Goal: Information Seeking & Learning: Learn about a topic

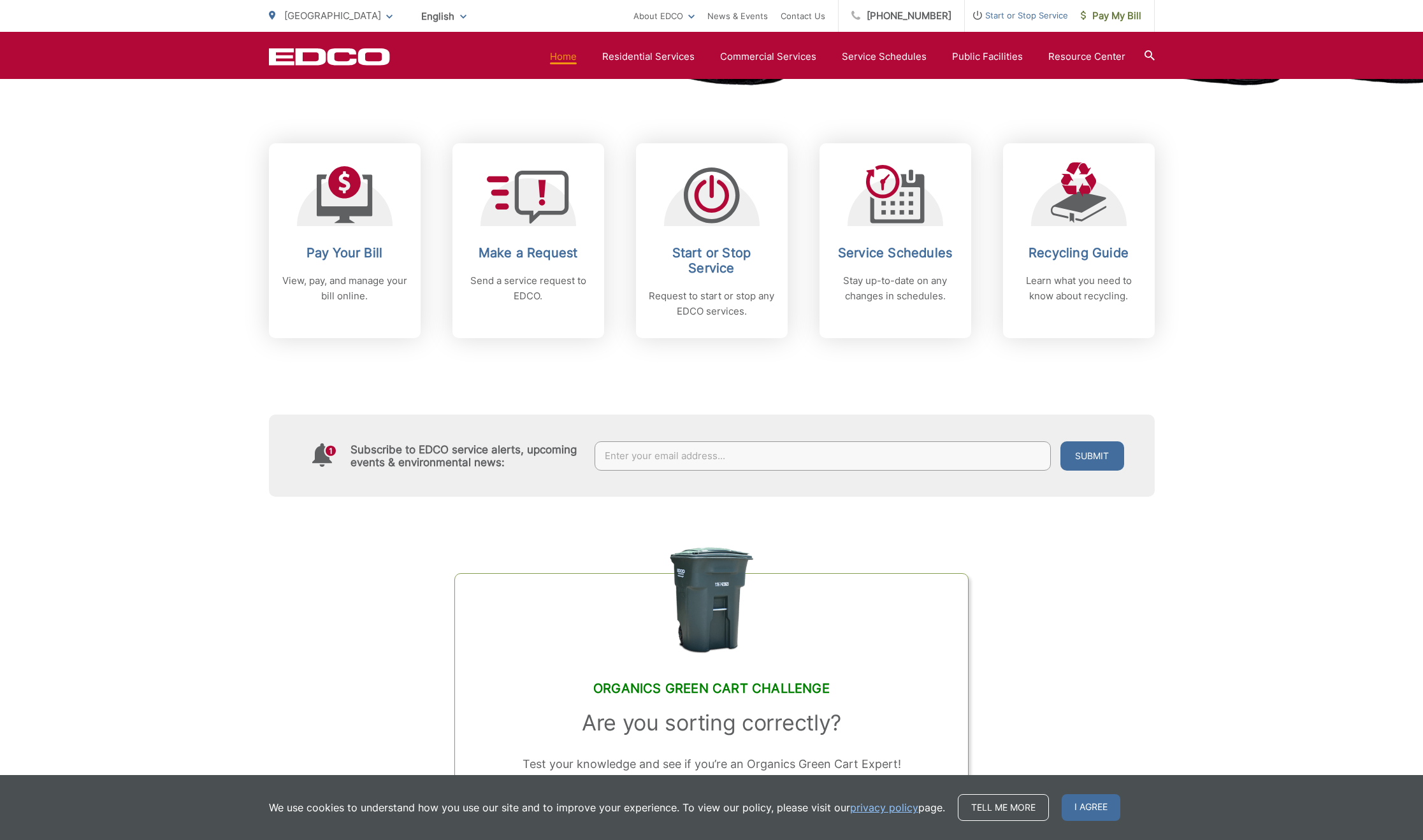
scroll to position [342, 0]
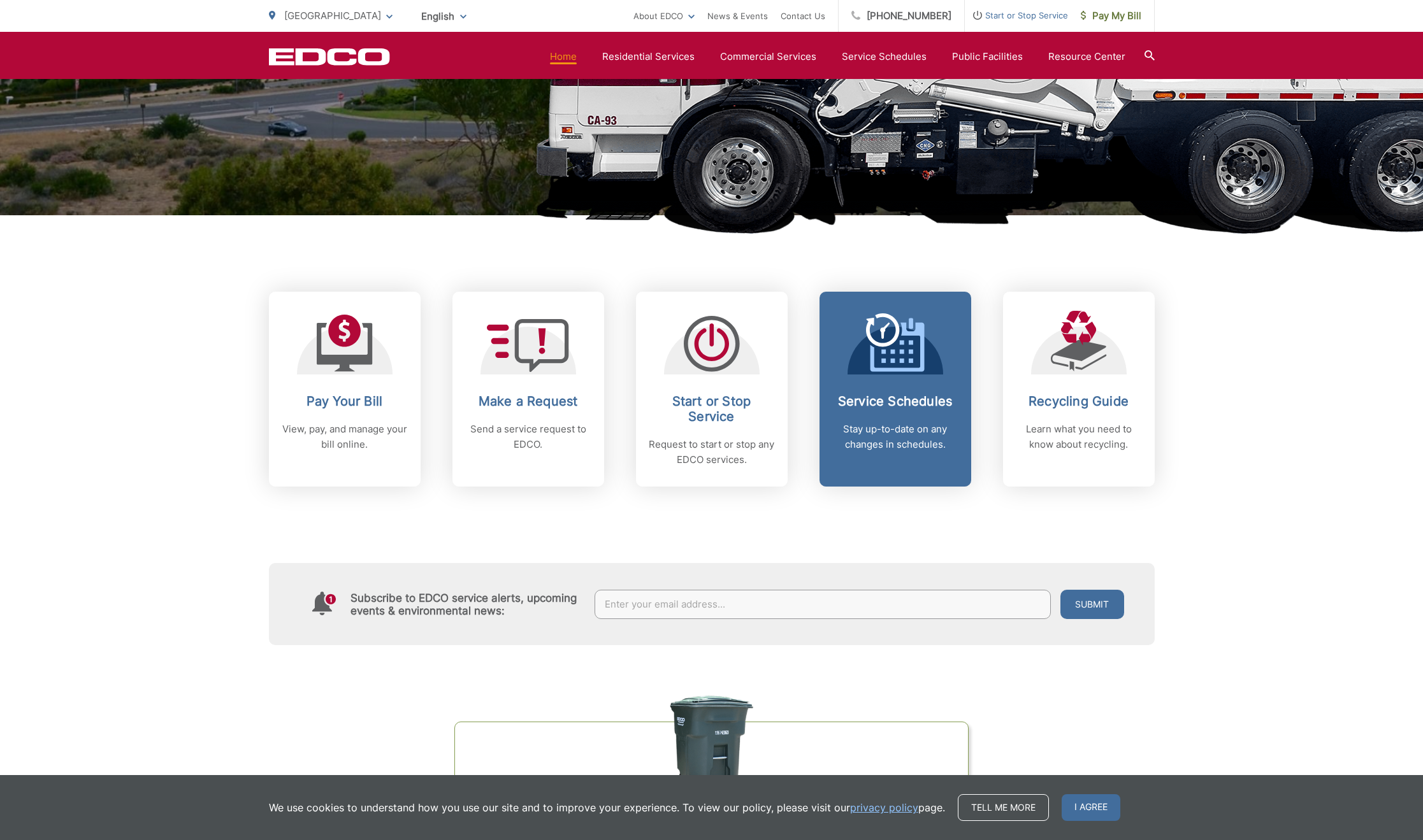
click at [894, 403] on h2 "Service Schedules" at bounding box center [896, 402] width 126 height 16
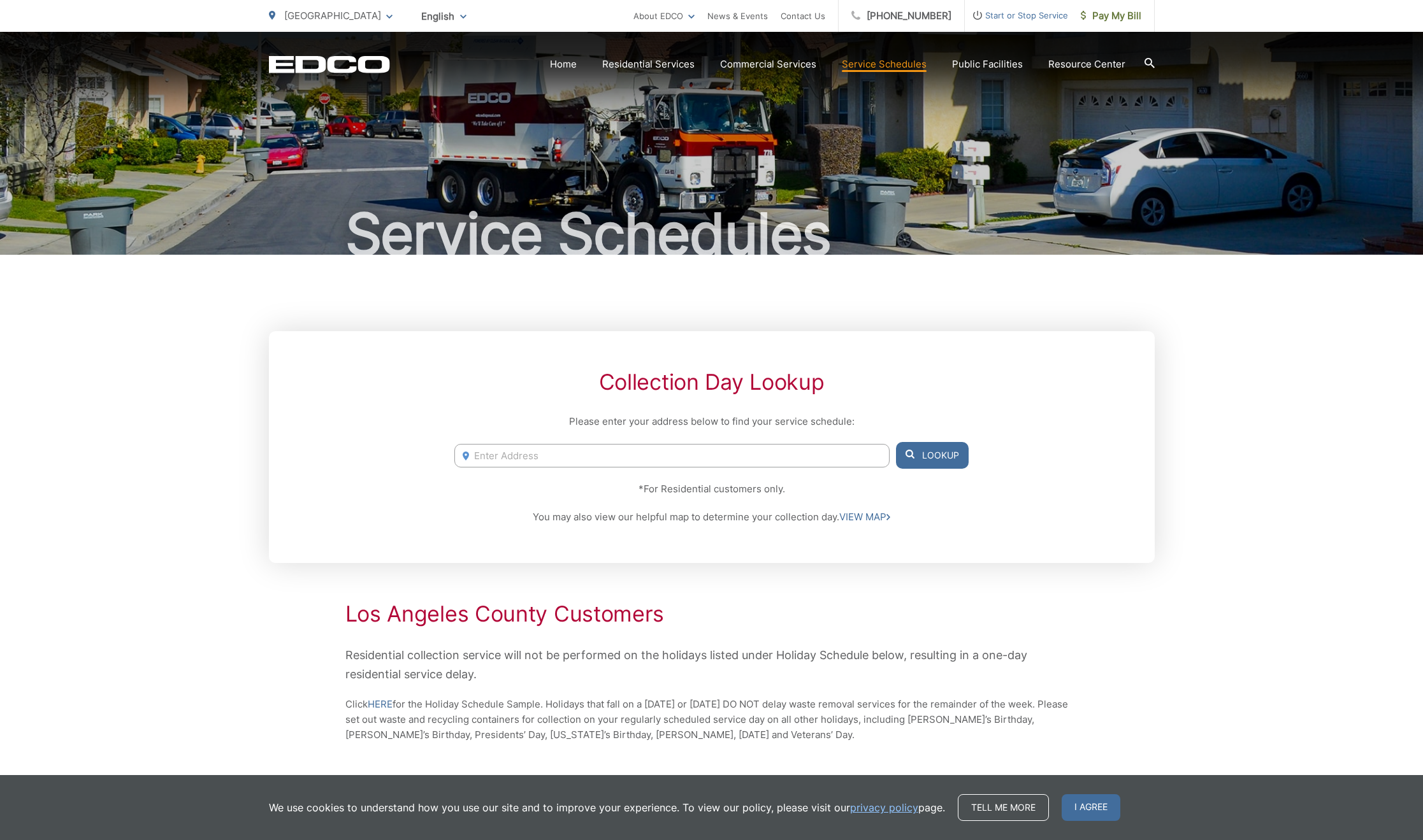
click at [759, 451] on input "Enter Address" at bounding box center [671, 456] width 435 height 23
click at [605, 505] on li "30243 Avenida Selecta, Rancho Palos Verdes, CA, 90275" at bounding box center [671, 501] width 435 height 19
type input "30243 Avenida Selecta, Rancho Palos Verdes, CA, 90275"
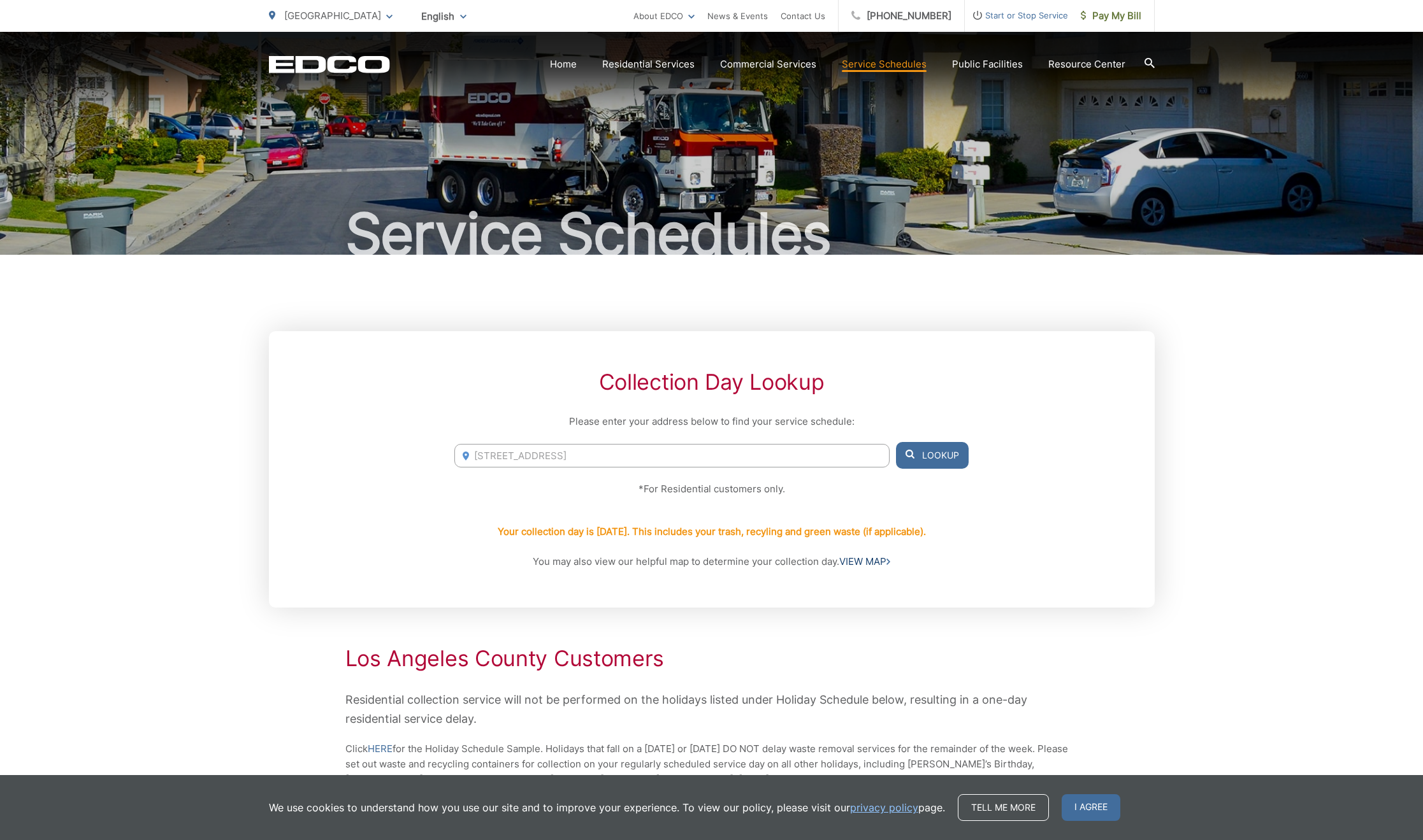
click at [866, 563] on link "VIEW MAP" at bounding box center [864, 562] width 51 height 16
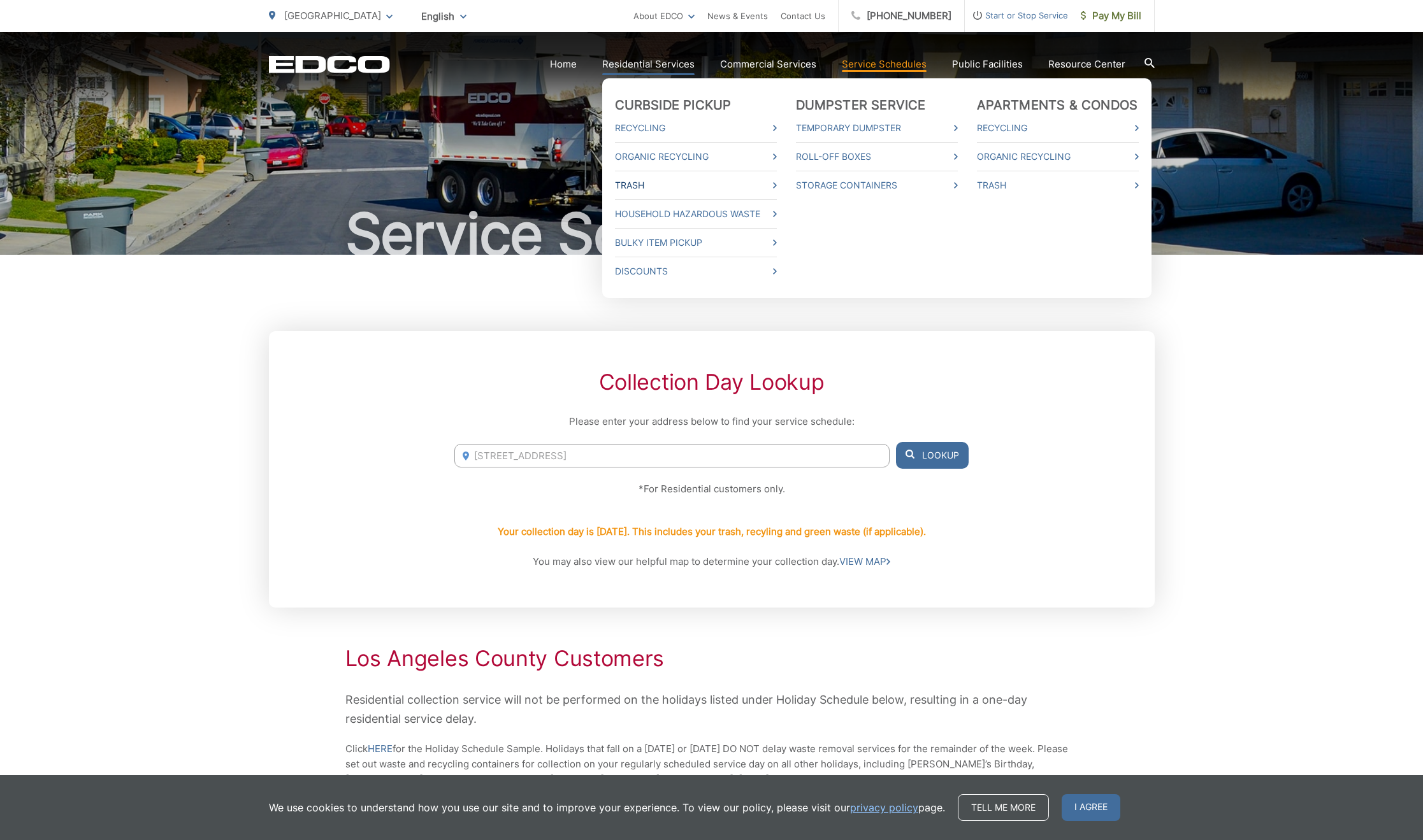
click at [646, 186] on link "Trash" at bounding box center [696, 185] width 162 height 16
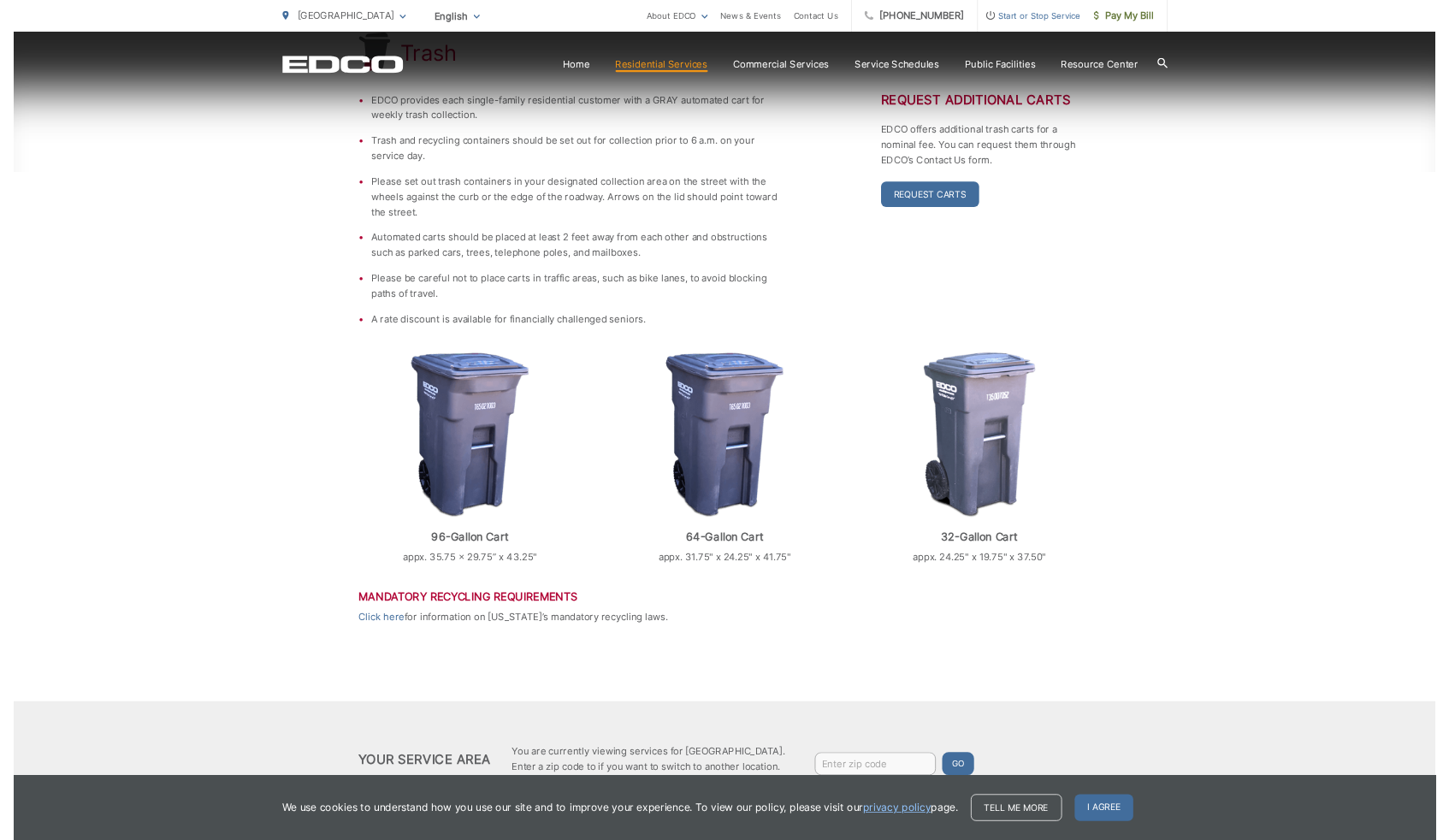
scroll to position [476, 0]
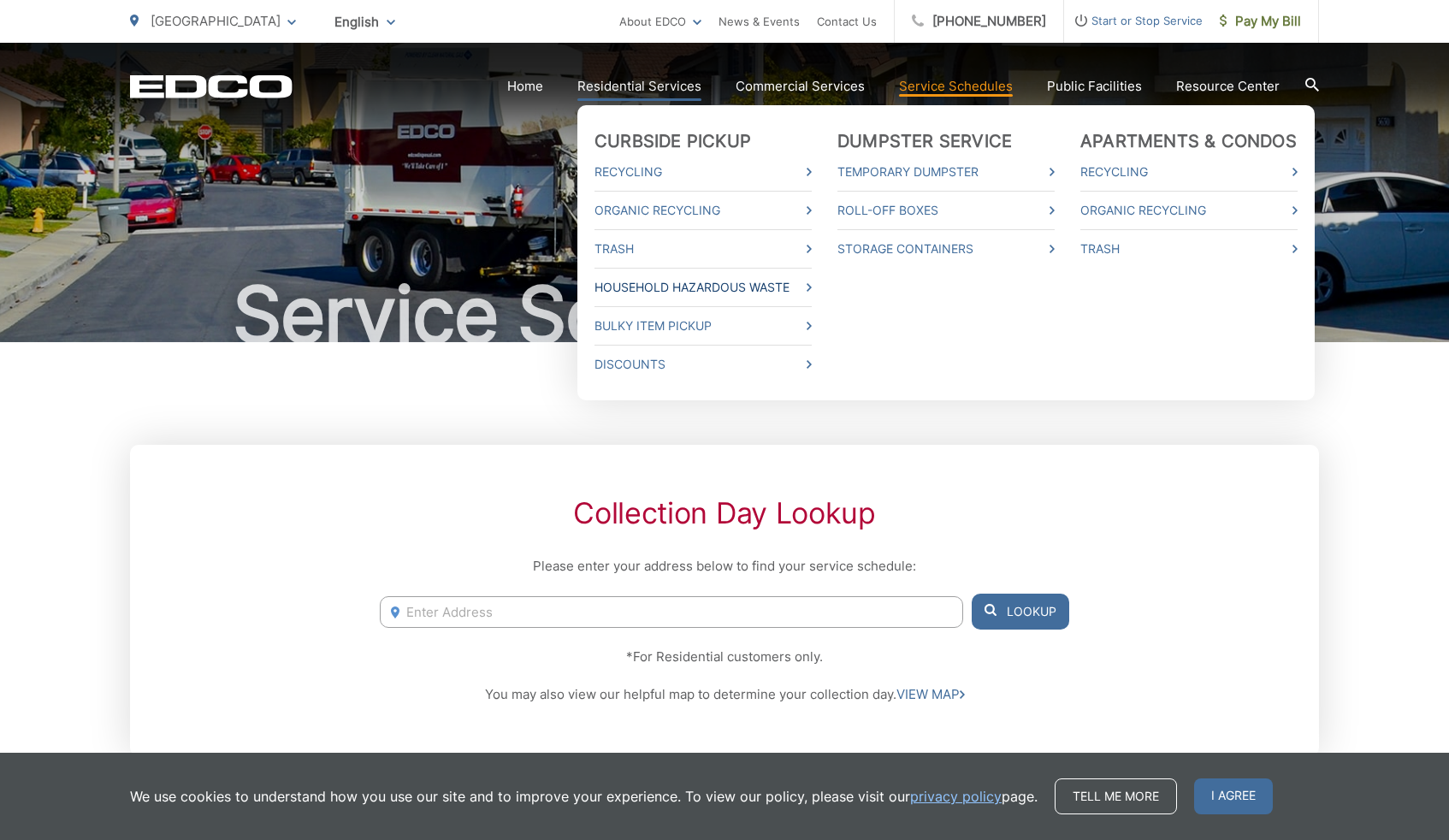
click at [698, 285] on link "Household Hazardous Waste" at bounding box center [704, 288] width 217 height 21
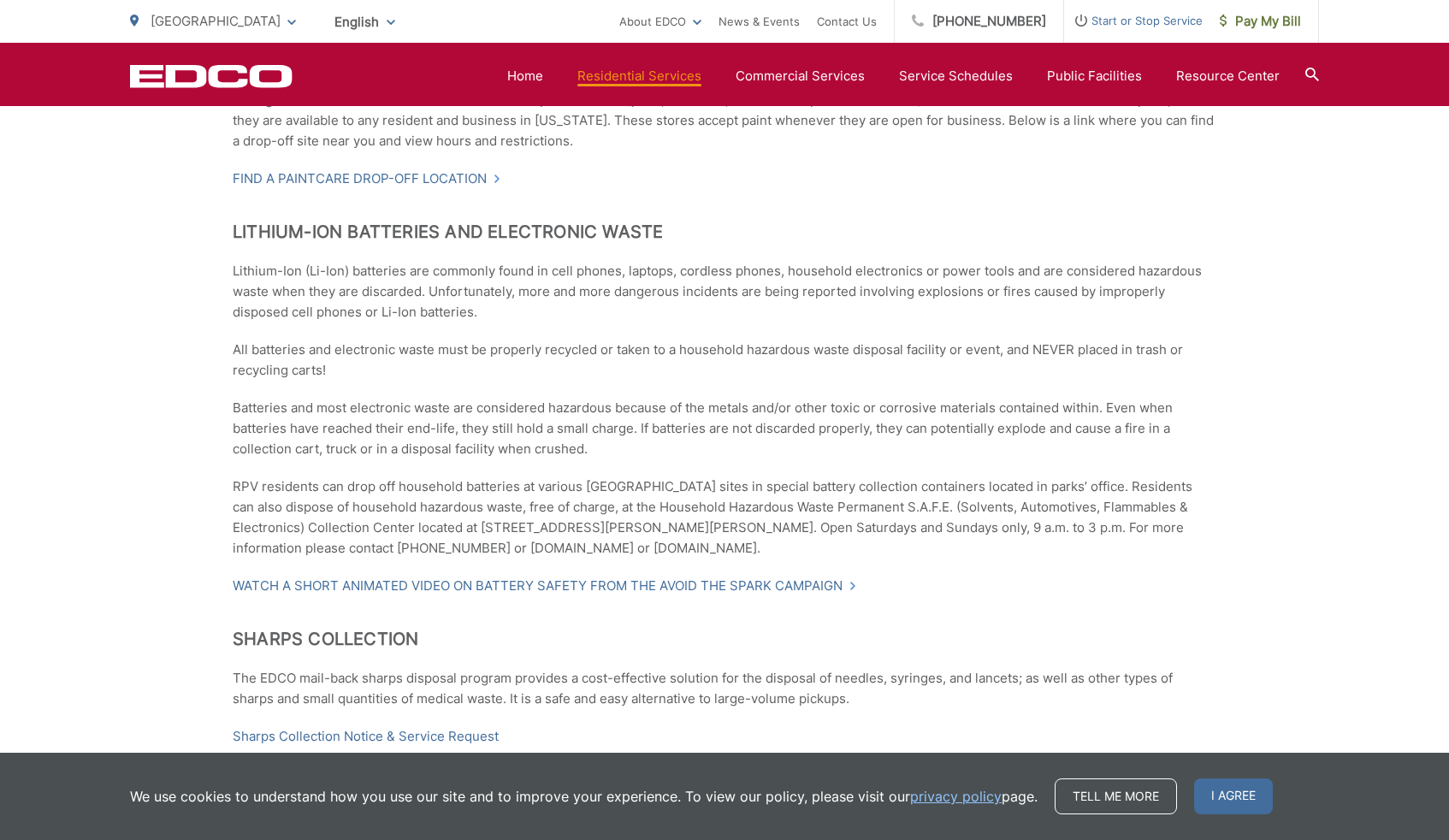
scroll to position [1786, 0]
